Goal: Task Accomplishment & Management: Use online tool/utility

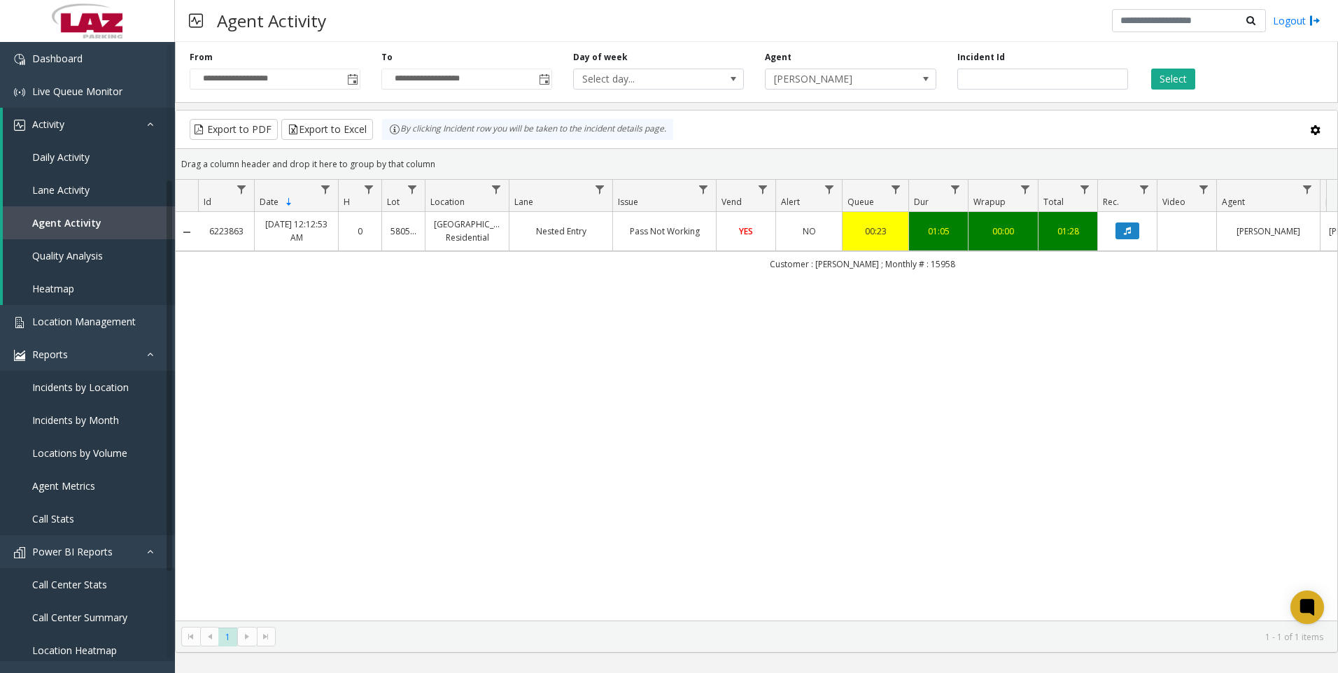
scroll to position [210, 0]
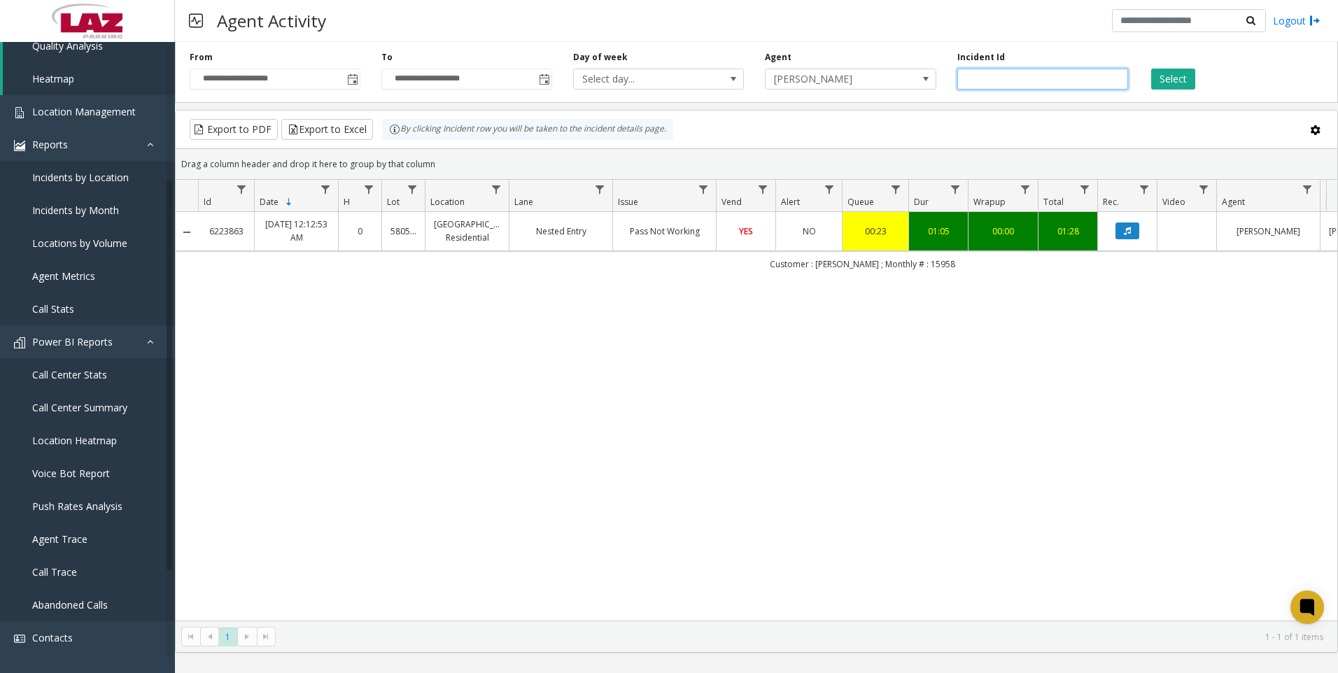
drag, startPoint x: 1004, startPoint y: 75, endPoint x: 941, endPoint y: 104, distance: 69.2
click at [941, 104] on div "**********" at bounding box center [756, 344] width 1163 height 616
click at [918, 87] on span at bounding box center [926, 79] width 20 height 20
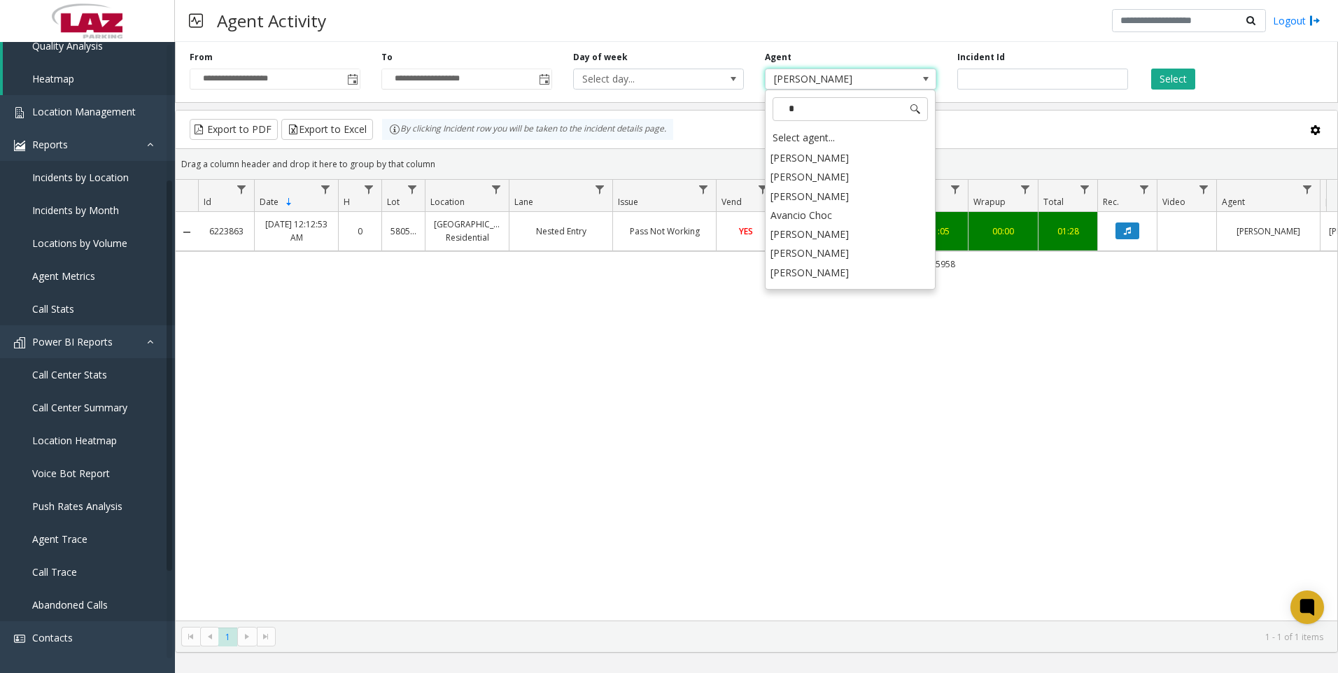
scroll to position [0, 0]
type input "***"
click at [838, 314] on li "[PERSON_NAME]" at bounding box center [850, 323] width 167 height 19
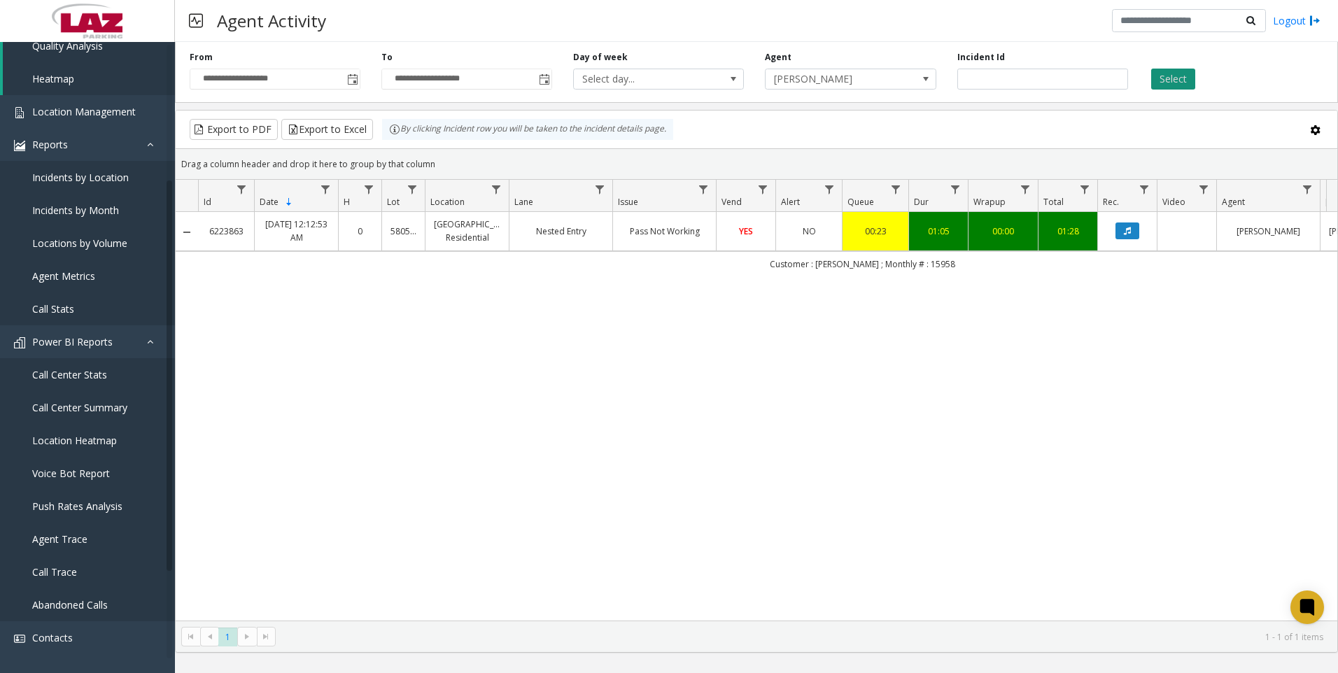
click at [1178, 85] on button "Select" at bounding box center [1173, 79] width 44 height 21
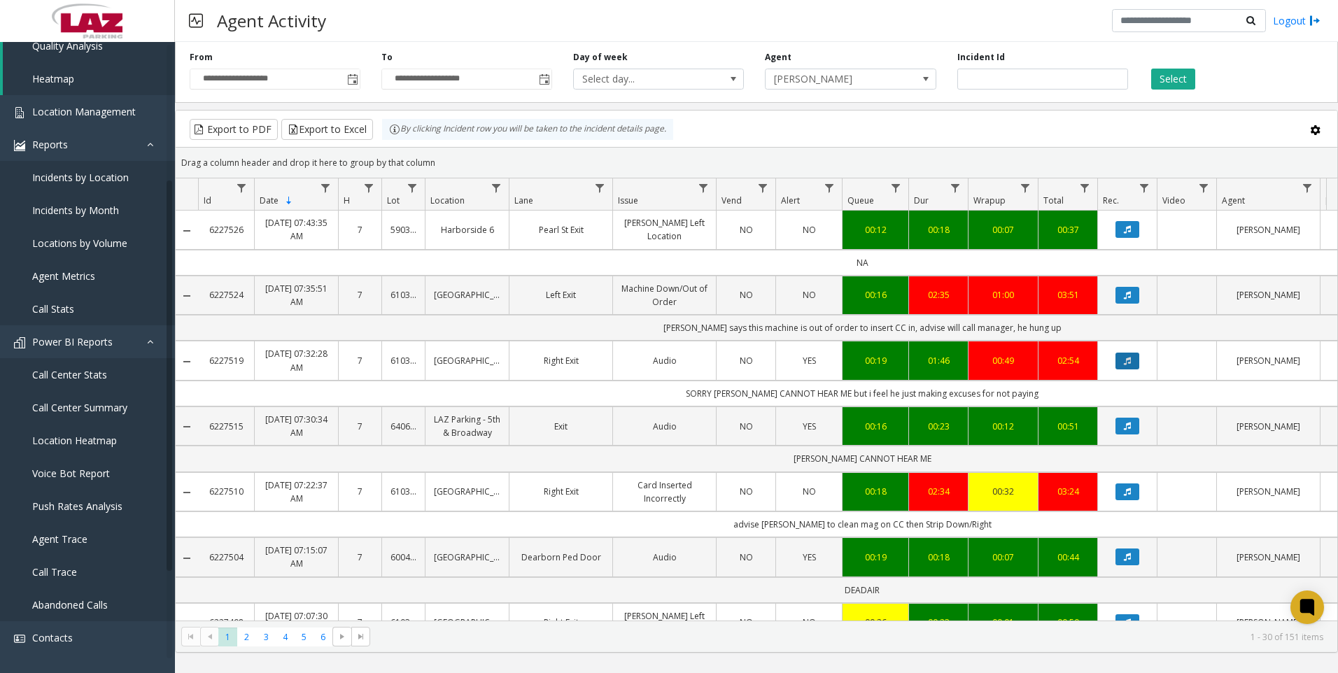
click at [1122, 364] on button "Data table" at bounding box center [1127, 361] width 24 height 17
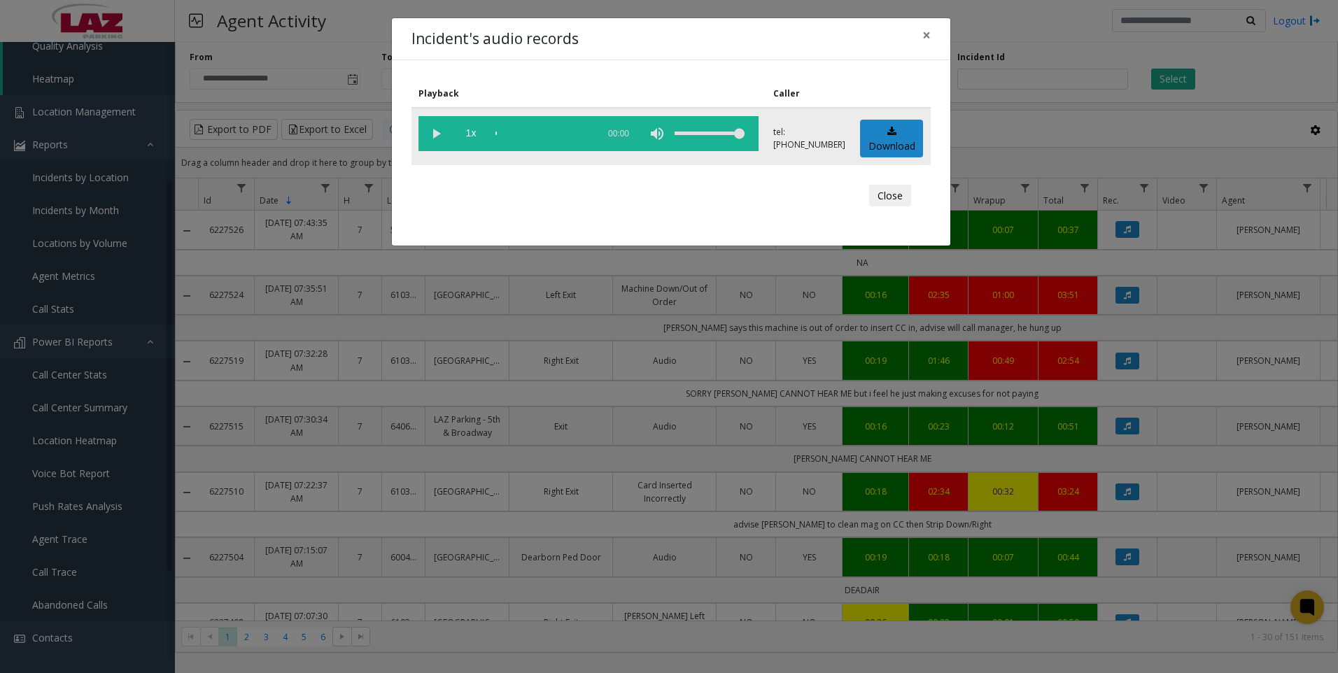
click at [430, 136] on vg-play-pause at bounding box center [435, 133] width 35 height 35
click at [924, 41] on span "×" at bounding box center [926, 35] width 8 height 20
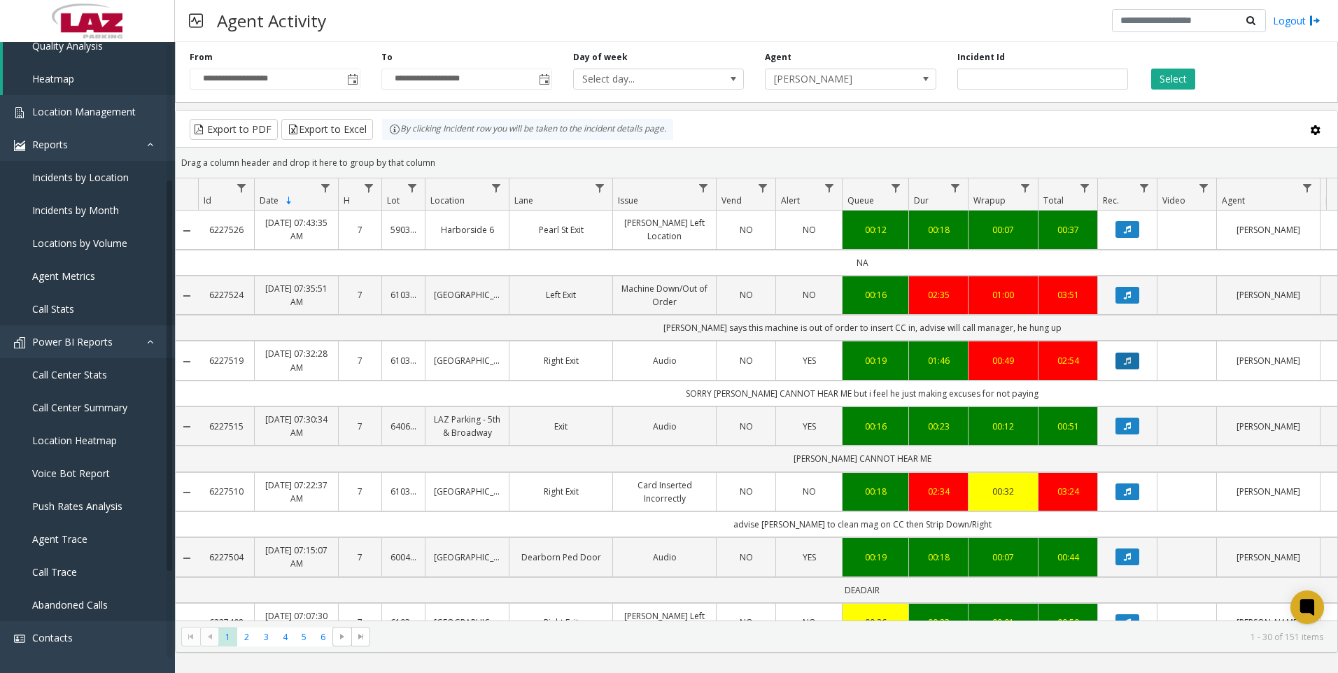
click at [1125, 365] on icon "Data table" at bounding box center [1127, 361] width 7 height 8
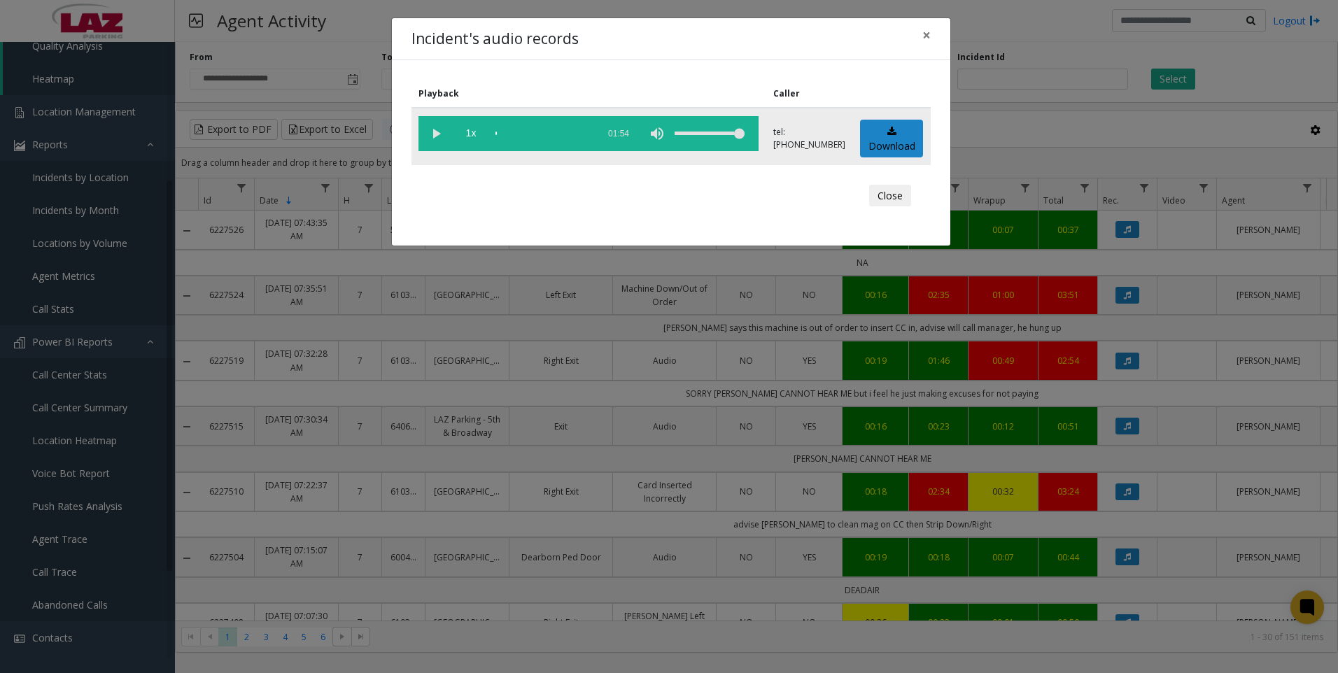
click at [442, 138] on vg-play-pause at bounding box center [435, 133] width 35 height 35
click at [435, 127] on vg-play-pause at bounding box center [435, 133] width 35 height 35
click at [444, 132] on vg-play-pause at bounding box center [435, 133] width 35 height 35
click at [932, 41] on button "×" at bounding box center [926, 35] width 28 height 34
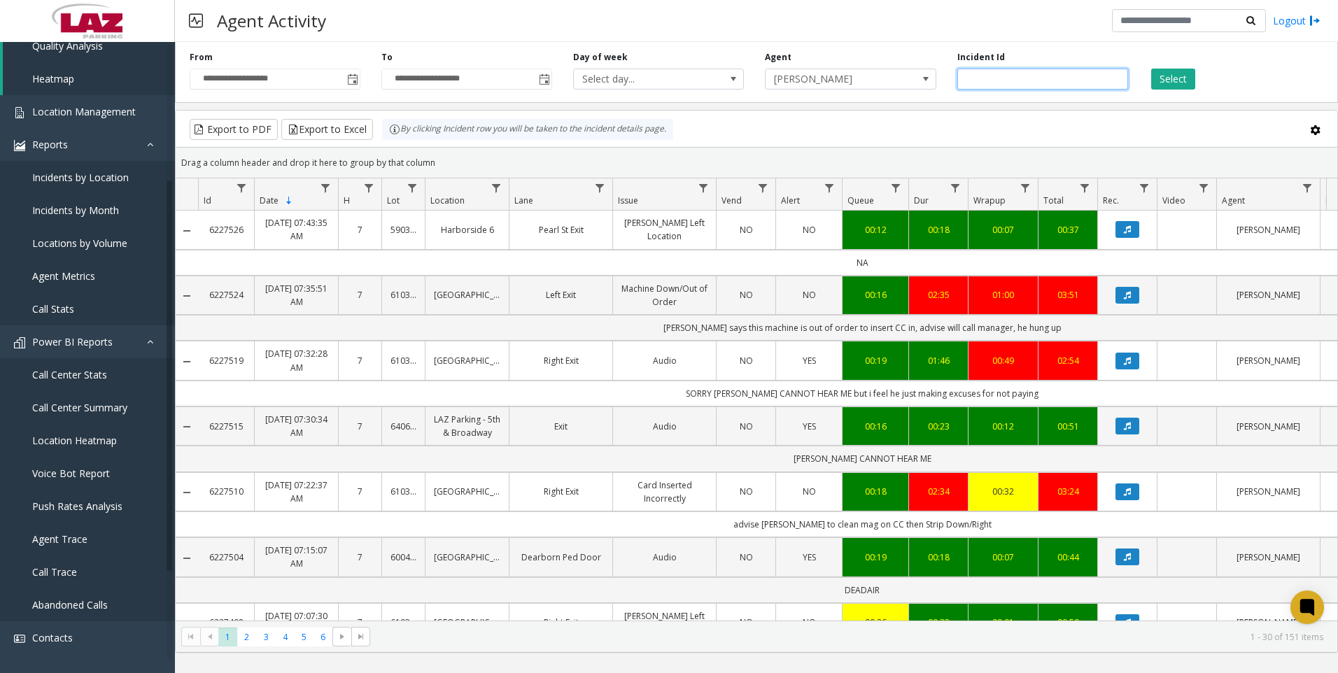
click at [1038, 80] on input "number" at bounding box center [1042, 79] width 171 height 21
paste input "*******"
type input "*******"
click at [1164, 76] on button "Select" at bounding box center [1173, 79] width 44 height 21
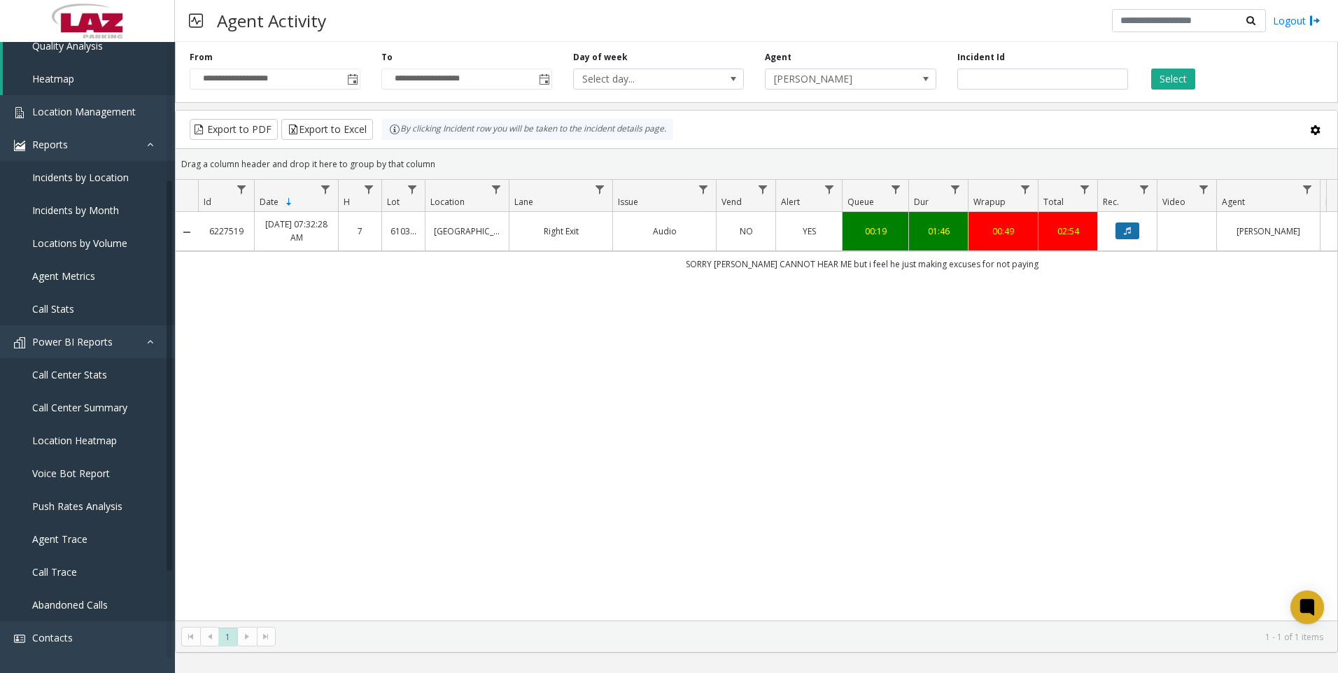
click at [1130, 226] on button "Data table" at bounding box center [1127, 231] width 24 height 17
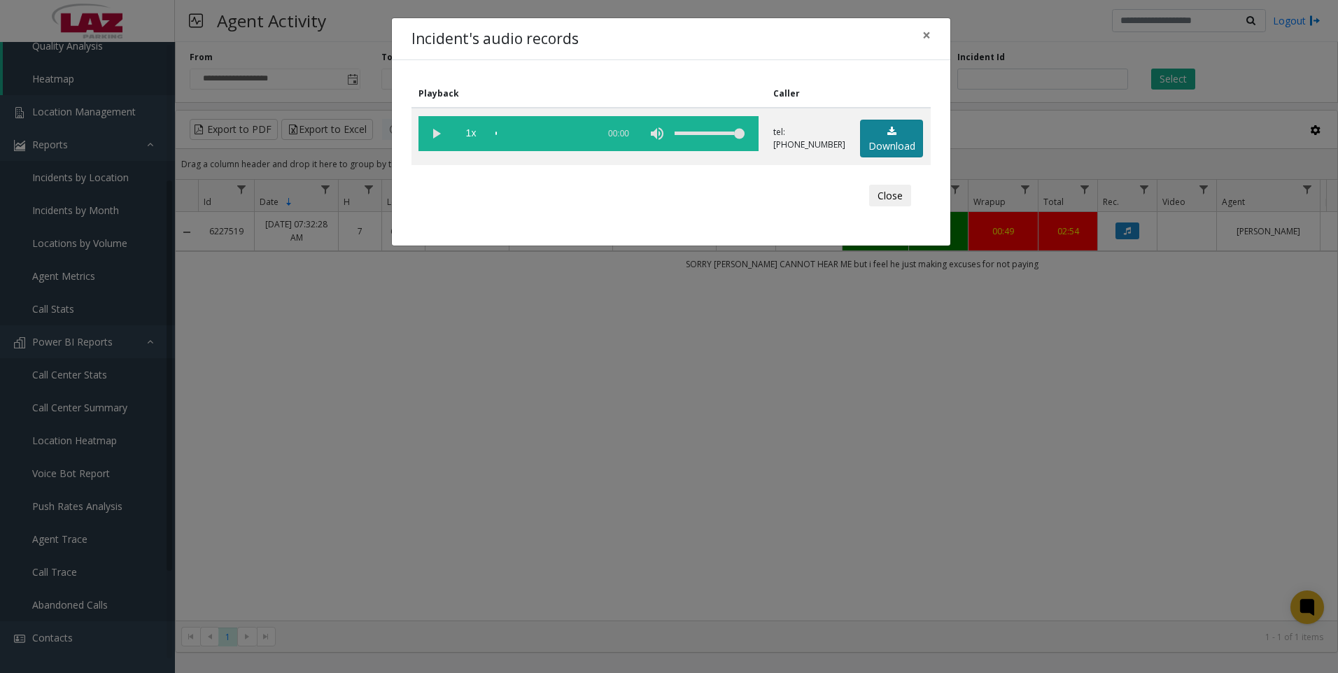
click at [896, 142] on link "Download" at bounding box center [891, 139] width 63 height 38
click at [1247, 285] on div "Incident's audio records × Playback Caller 1x 01:54 tel:[PHONE_NUMBER] Download…" at bounding box center [669, 336] width 1338 height 673
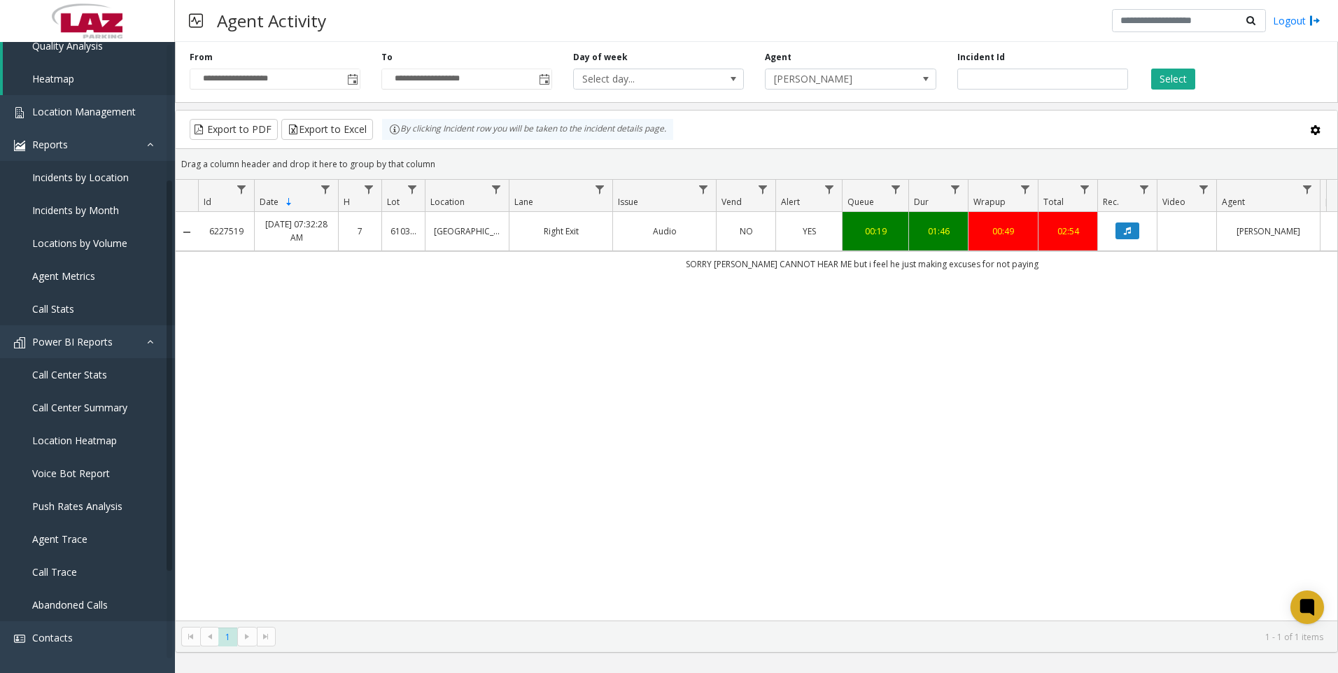
click at [241, 501] on div "6227519 [DATE] 07:32:28 AM 7 610316 [GEOGRAPHIC_DATA] Right Exit Audio NO YES 0…" at bounding box center [756, 416] width 1161 height 409
click at [744, 391] on div "6227519 [DATE] 07:32:28 AM 7 610316 [GEOGRAPHIC_DATA] Right Exit Audio NO YES 0…" at bounding box center [756, 416] width 1161 height 409
